Goal: Task Accomplishment & Management: Manage account settings

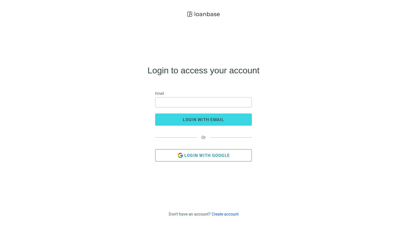
click at [216, 156] on span "Login with Google" at bounding box center [206, 155] width 45 height 5
